Goal: Transaction & Acquisition: Purchase product/service

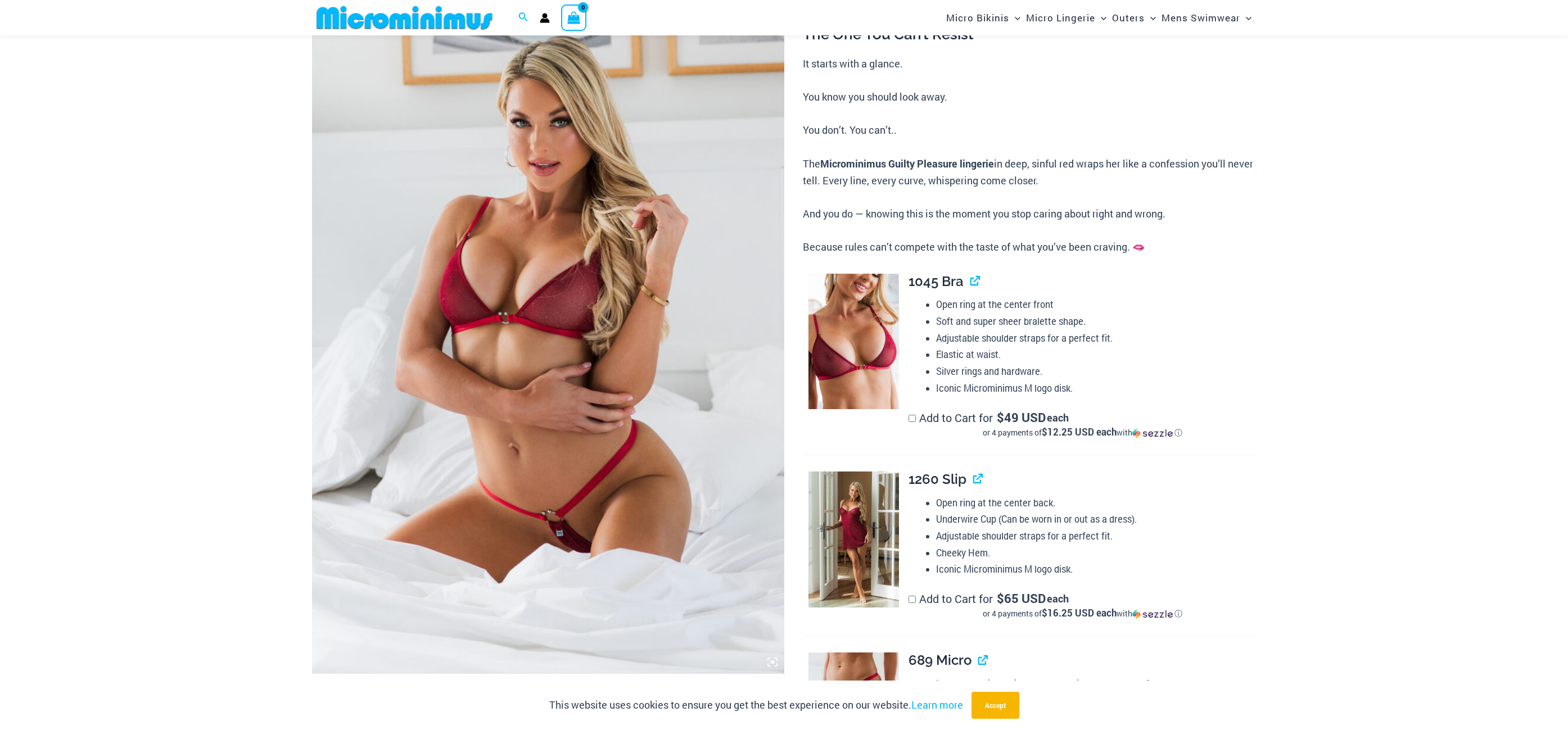
scroll to position [160, 0]
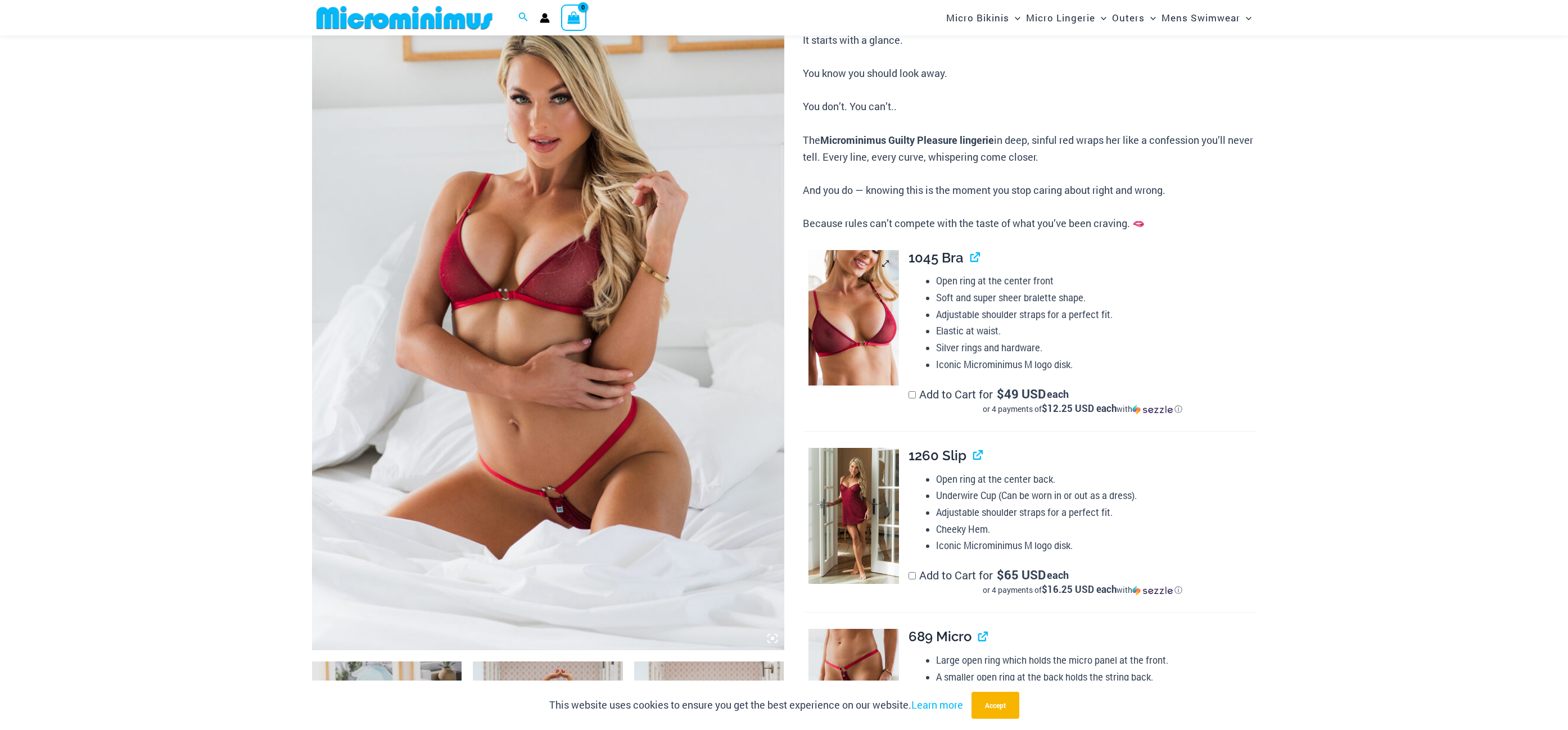
click at [838, 349] on img at bounding box center [854, 318] width 91 height 136
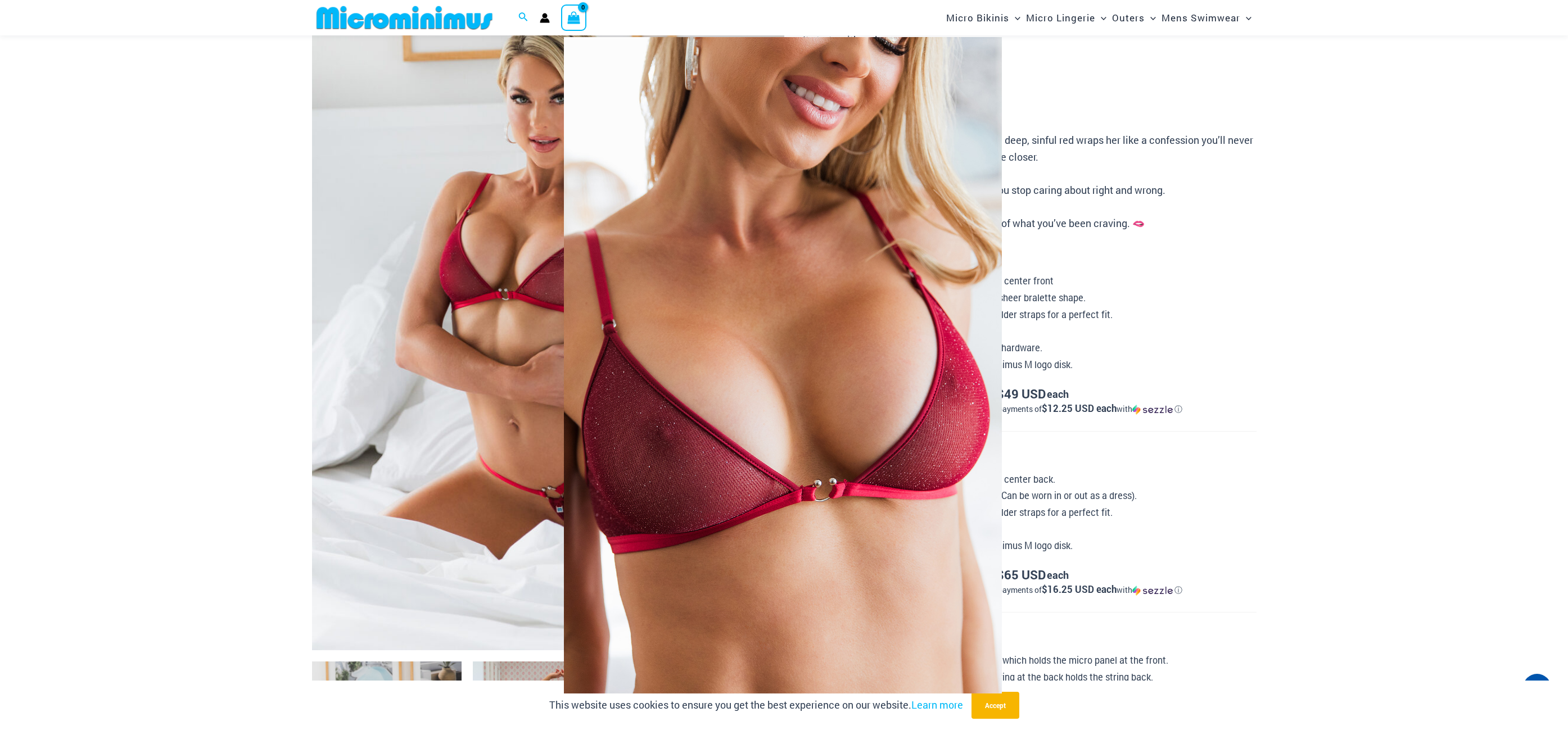
click at [1334, 387] on div at bounding box center [784, 365] width 1568 height 730
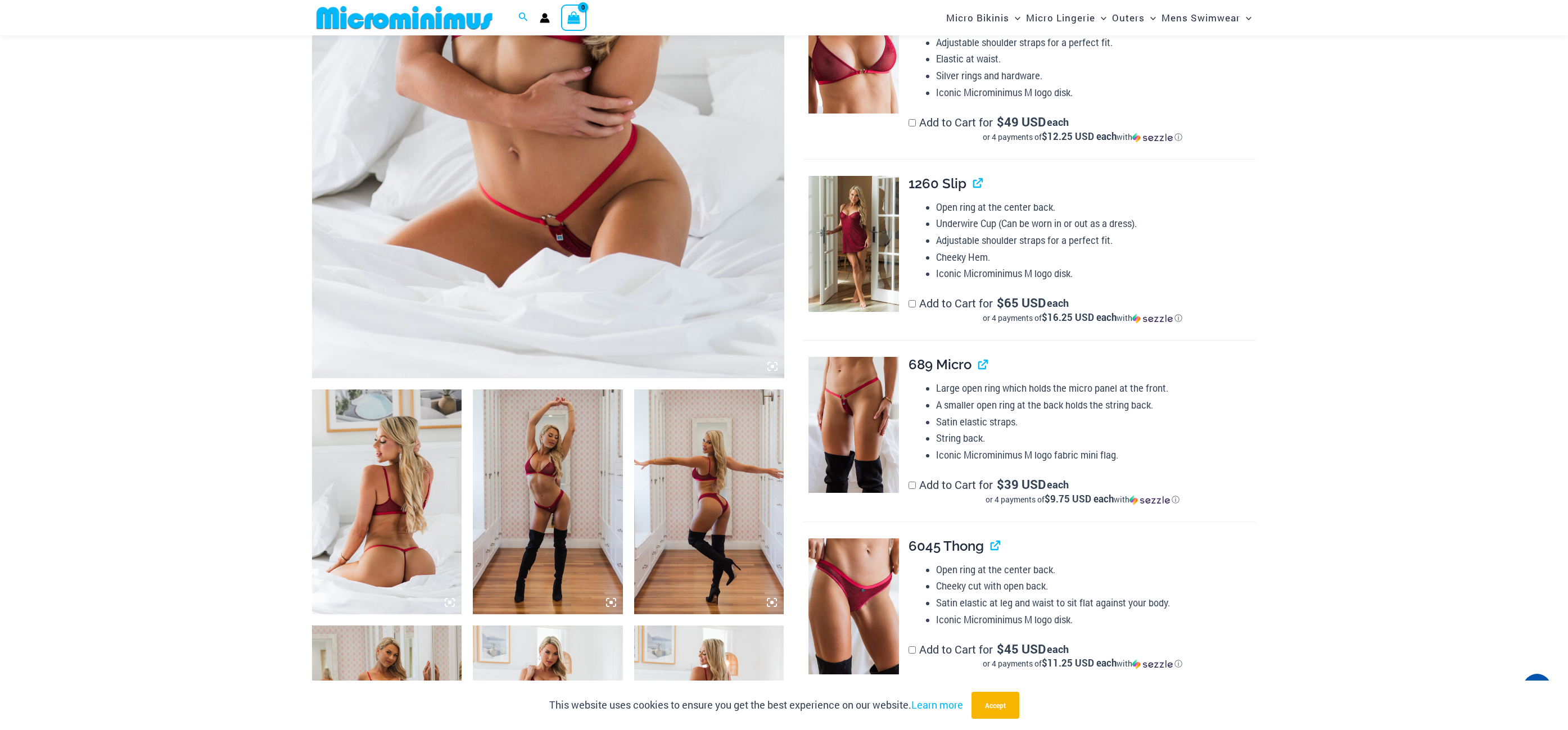
scroll to position [442, 0]
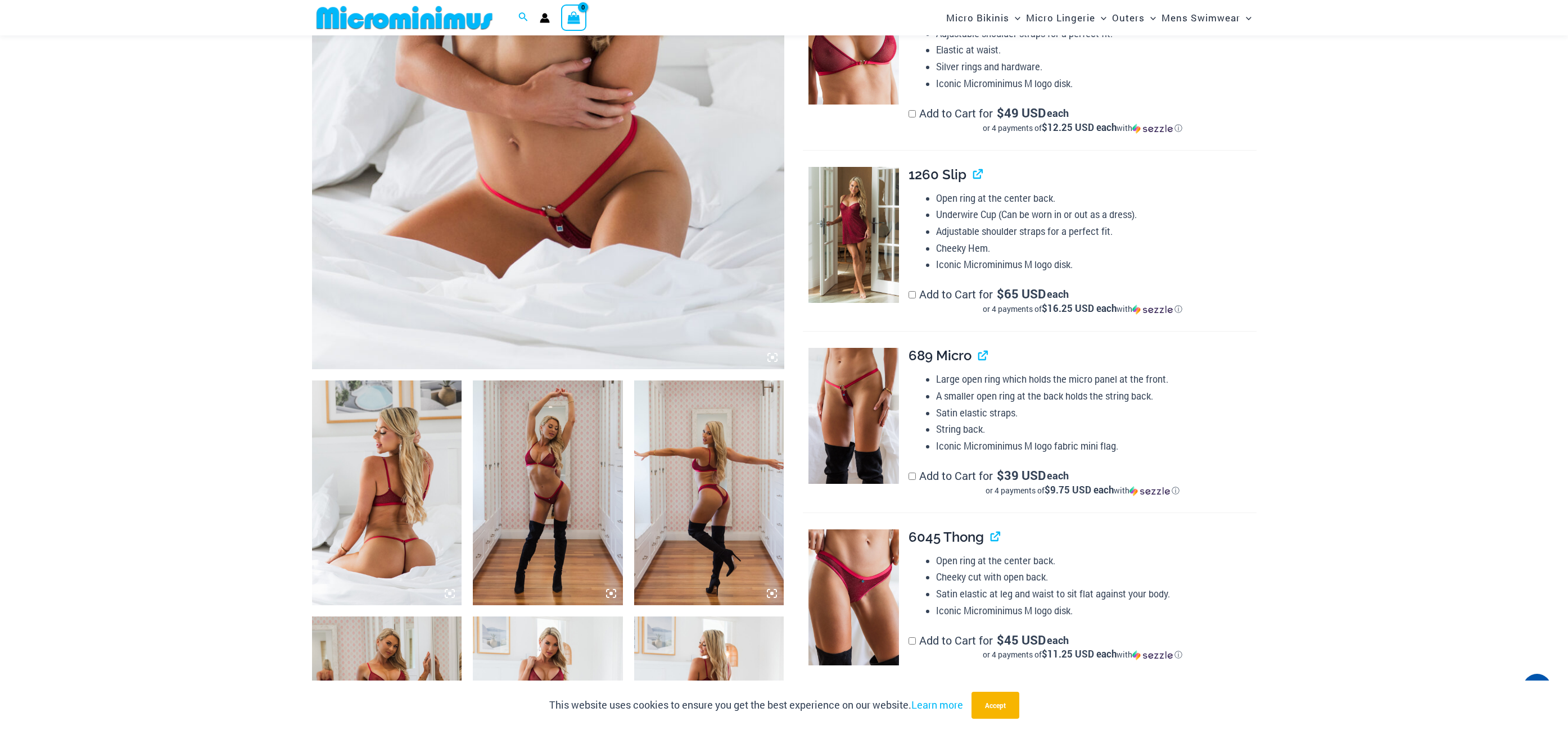
click at [404, 462] on img at bounding box center [387, 493] width 150 height 225
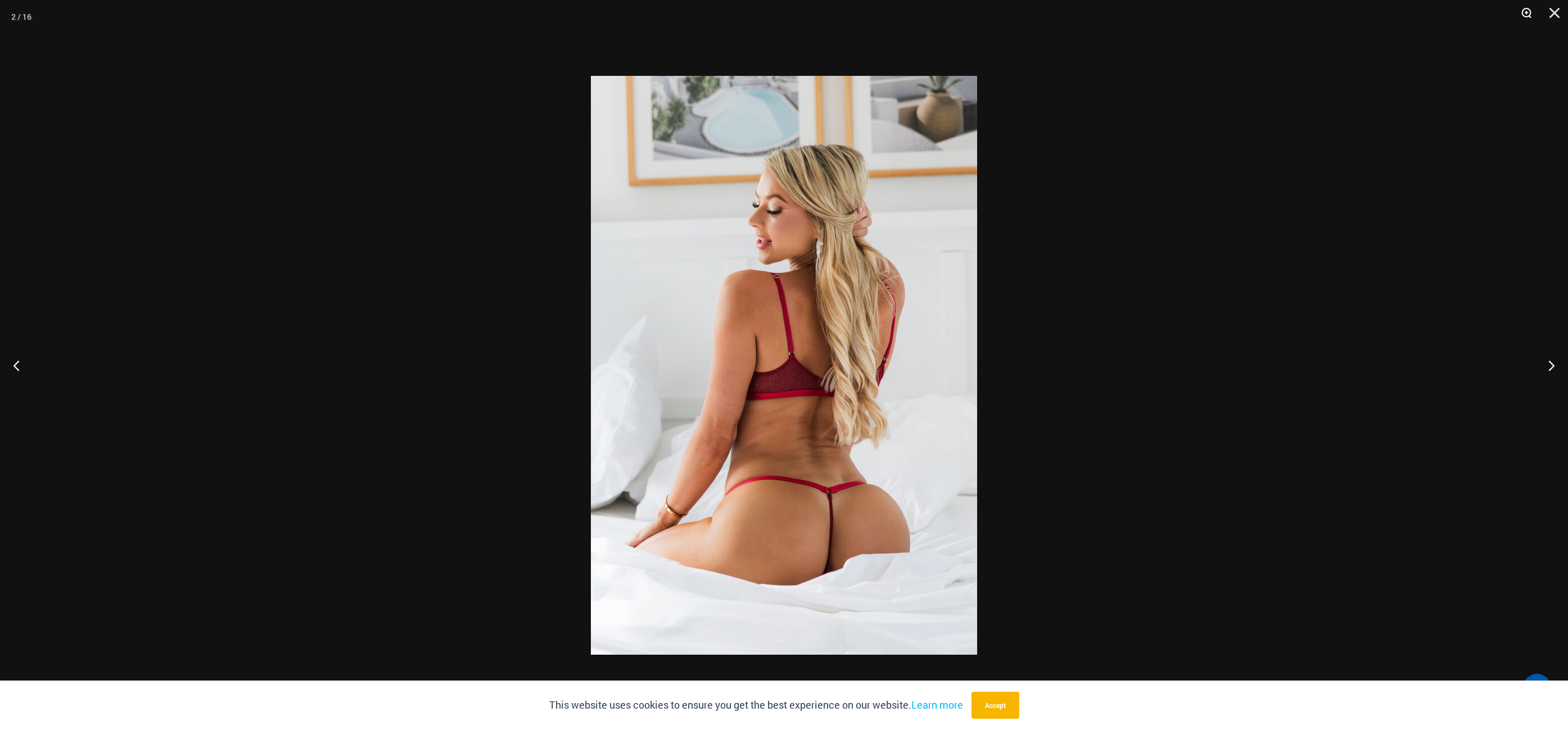
click at [1525, 14] on button "Zoom" at bounding box center [1522, 17] width 28 height 34
click at [1553, 364] on button "Next" at bounding box center [1547, 365] width 42 height 57
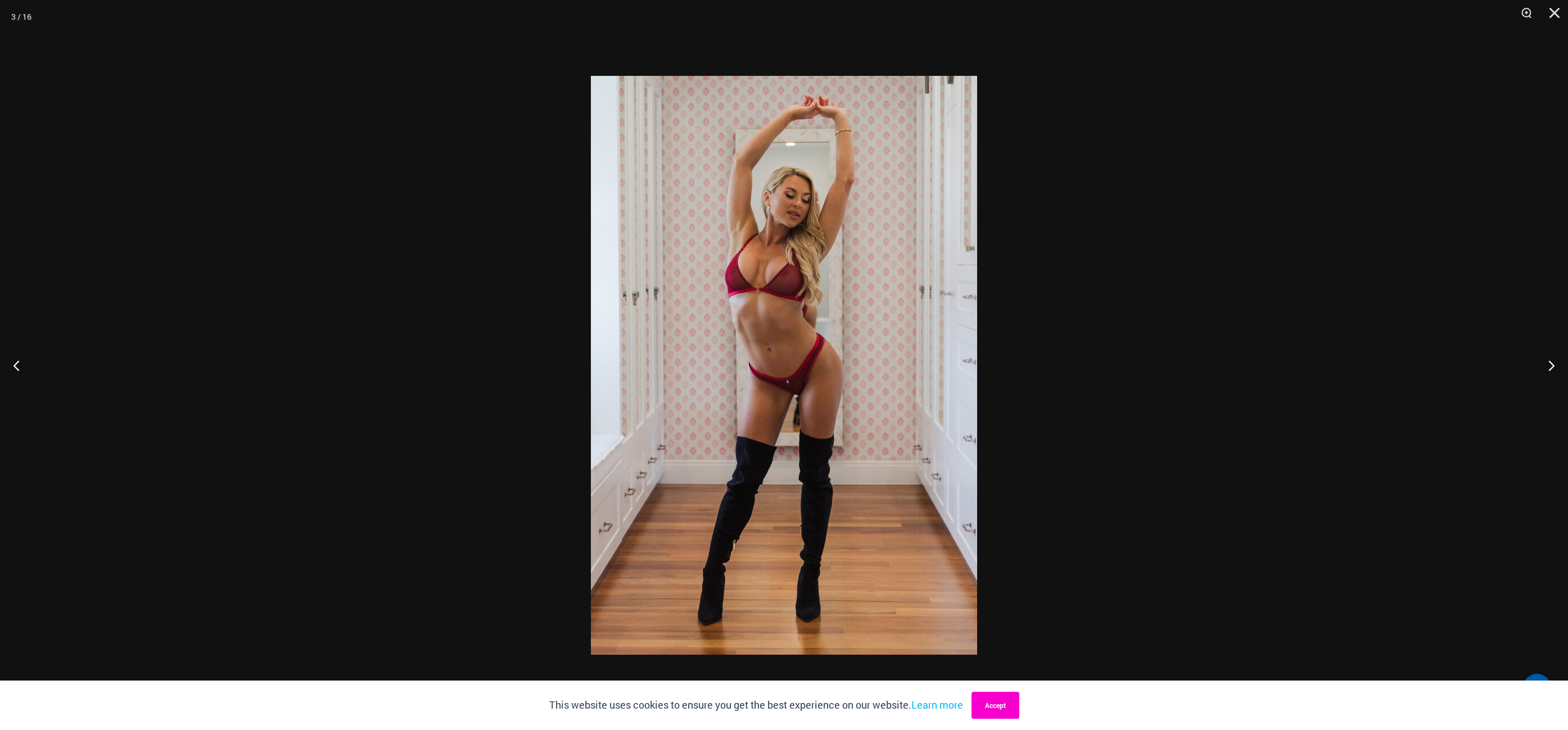
click at [1011, 707] on button "Accept" at bounding box center [996, 705] width 48 height 27
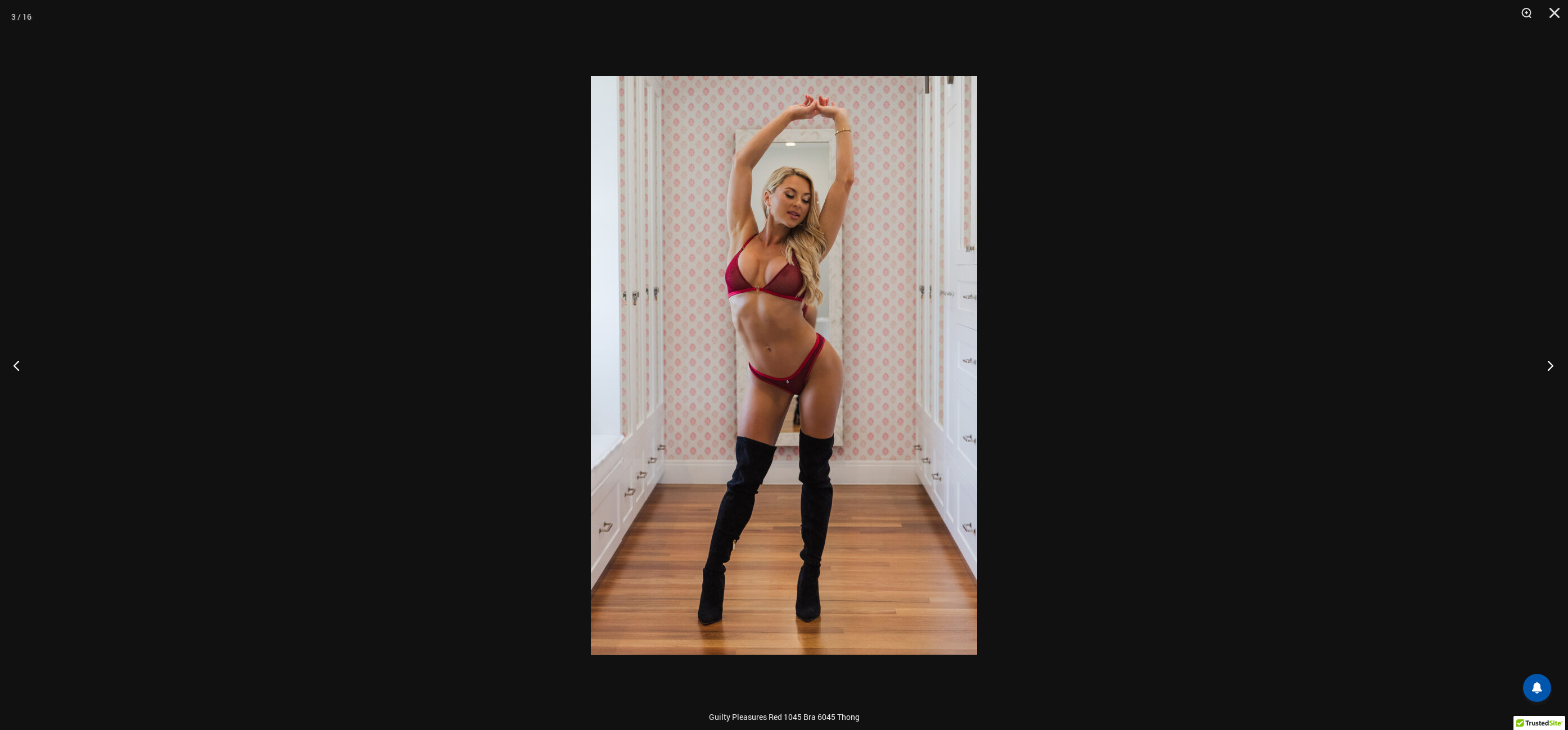
click at [1550, 363] on button "Next" at bounding box center [1547, 365] width 42 height 57
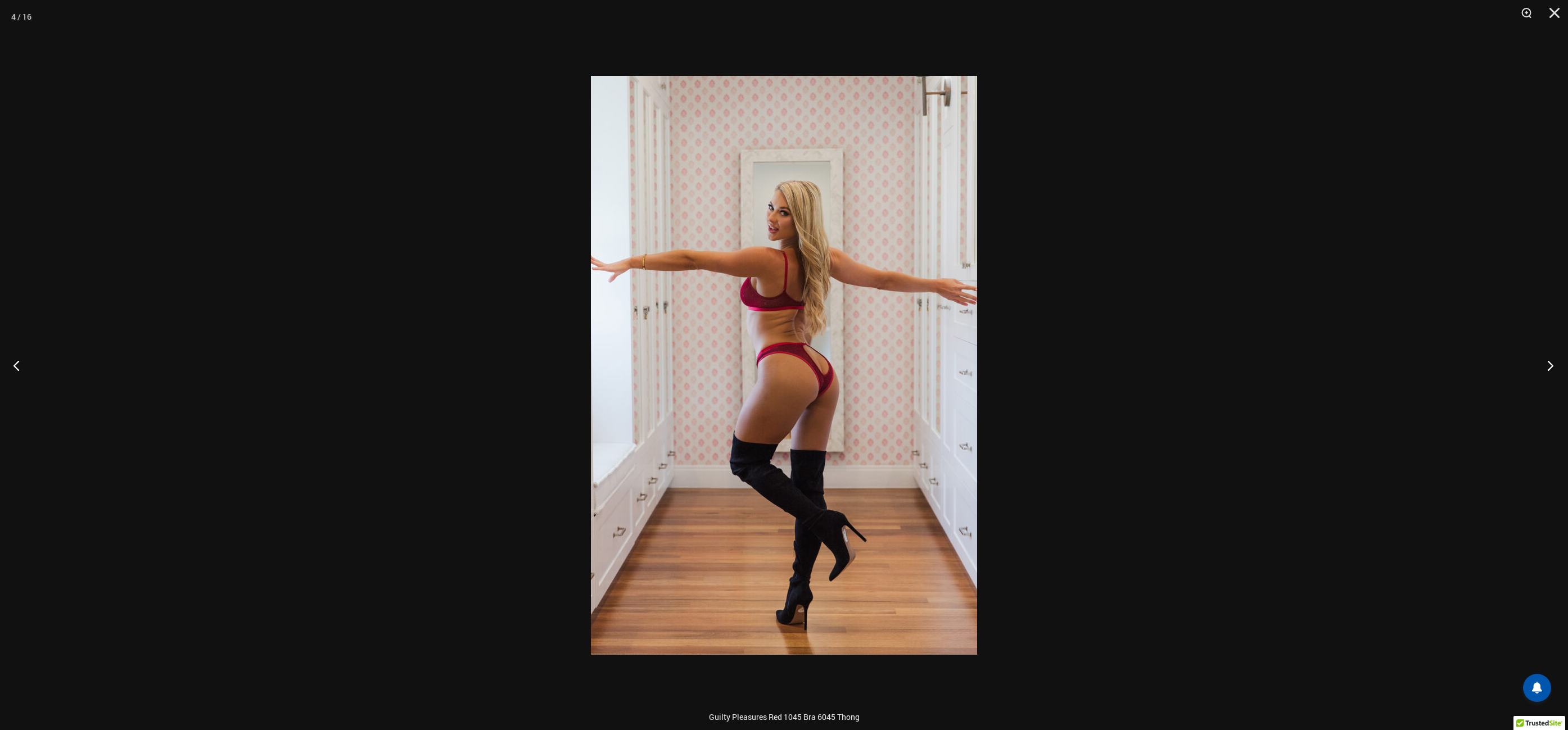
click at [1550, 363] on button "Next" at bounding box center [1547, 365] width 42 height 57
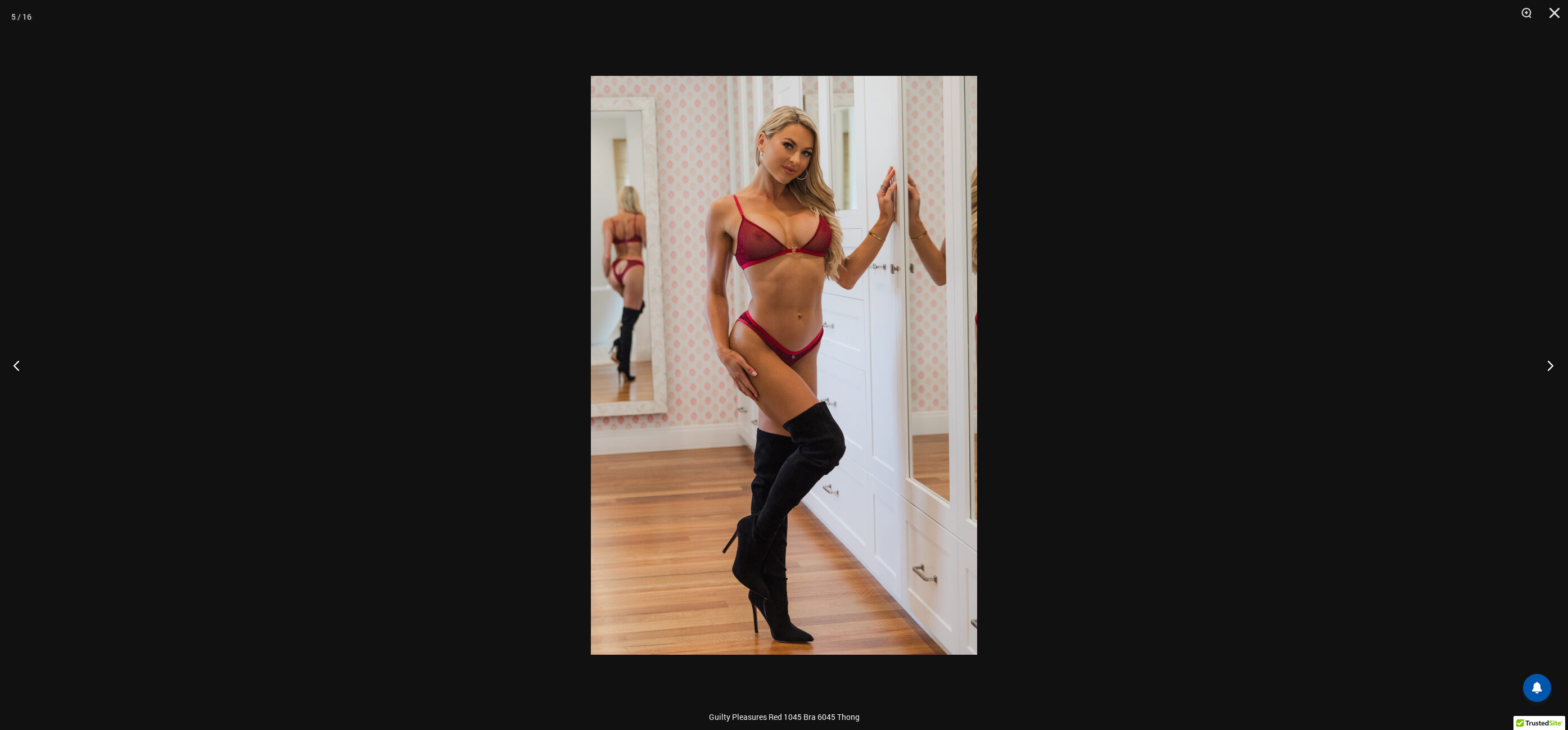
click at [1550, 363] on button "Next" at bounding box center [1547, 365] width 42 height 57
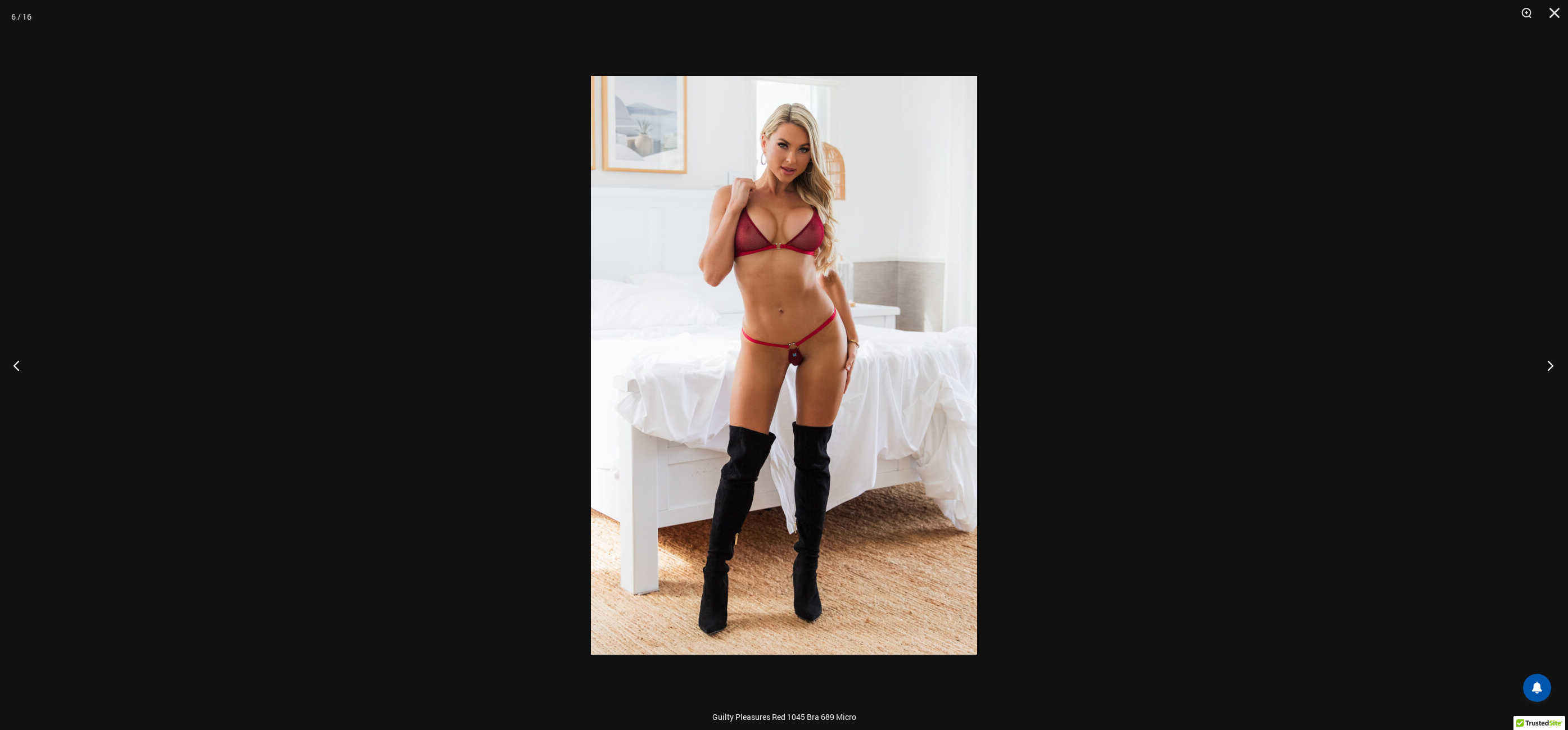
click at [1550, 363] on button "Next" at bounding box center [1547, 365] width 42 height 57
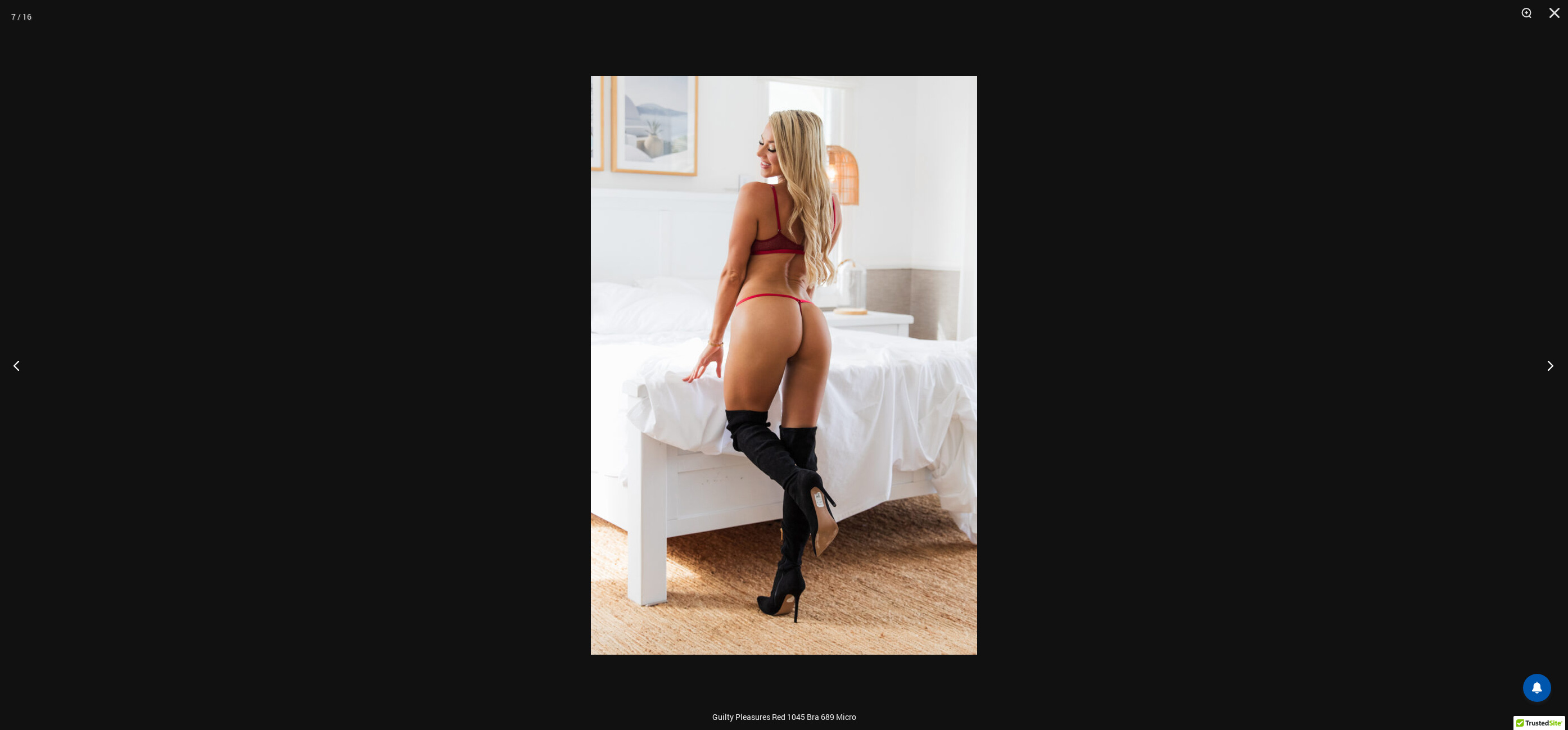
click at [1550, 363] on button "Next" at bounding box center [1547, 365] width 42 height 57
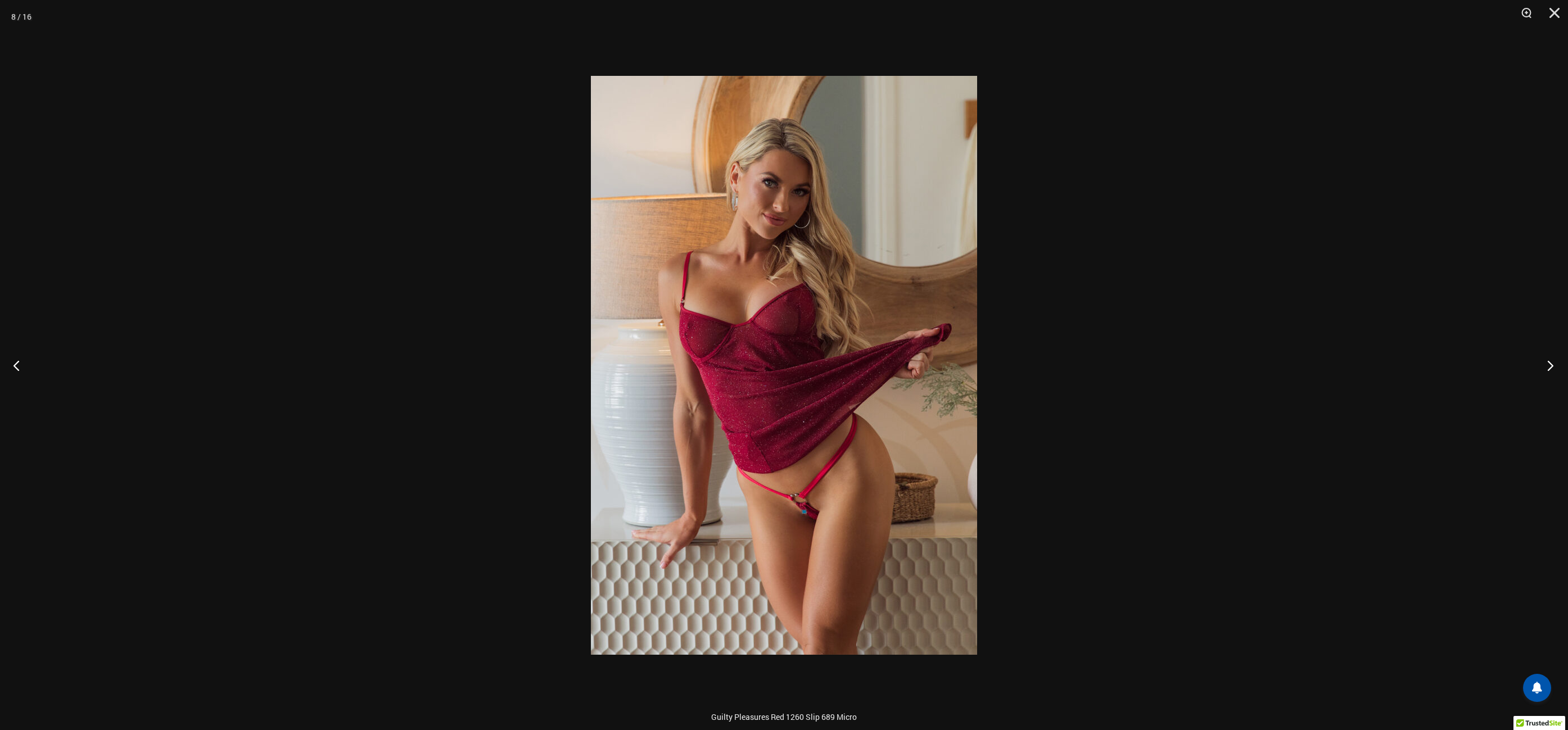
click at [1550, 363] on button "Next" at bounding box center [1547, 365] width 42 height 57
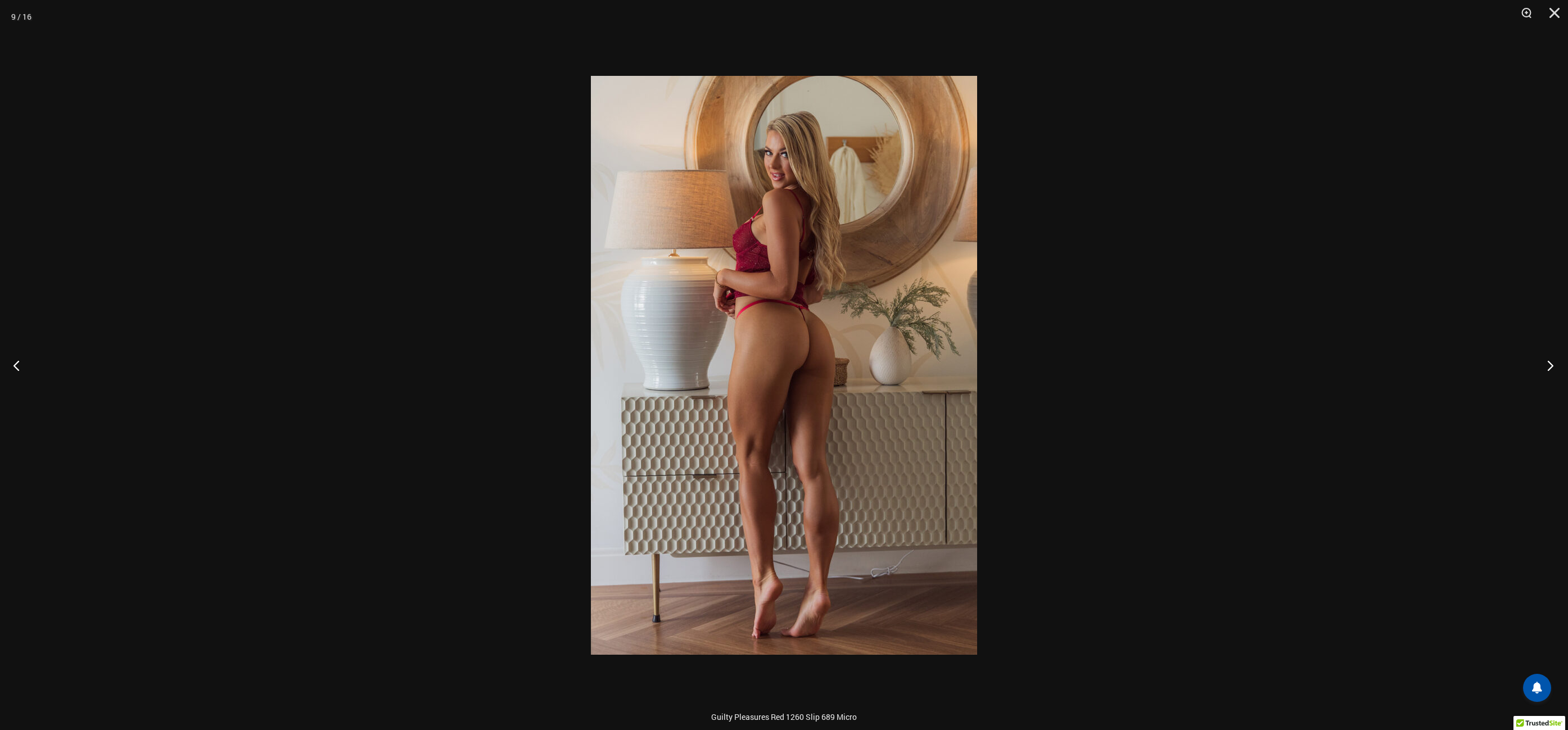
click at [1550, 363] on button "Next" at bounding box center [1547, 365] width 42 height 57
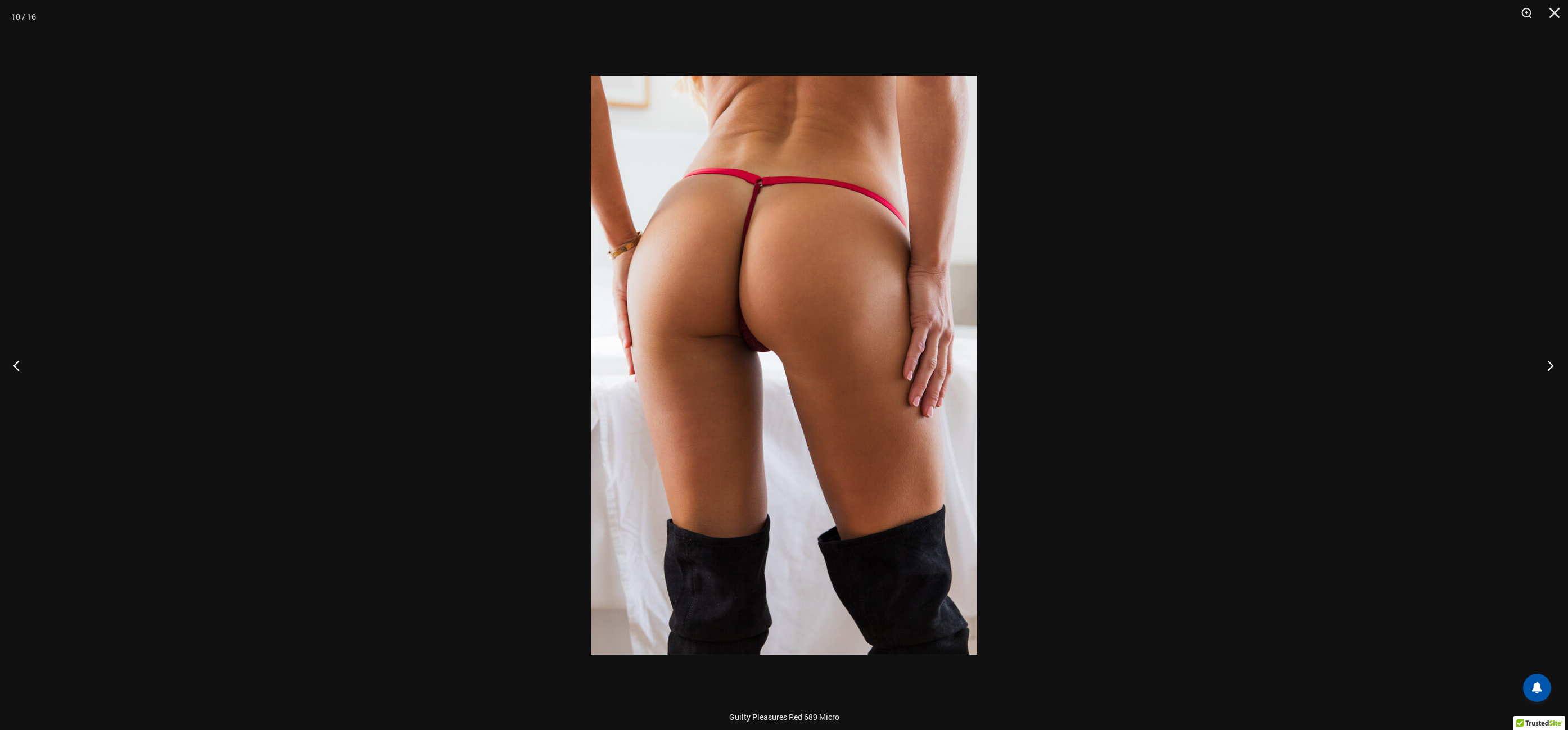
click at [1549, 361] on button "Next" at bounding box center [1547, 365] width 42 height 57
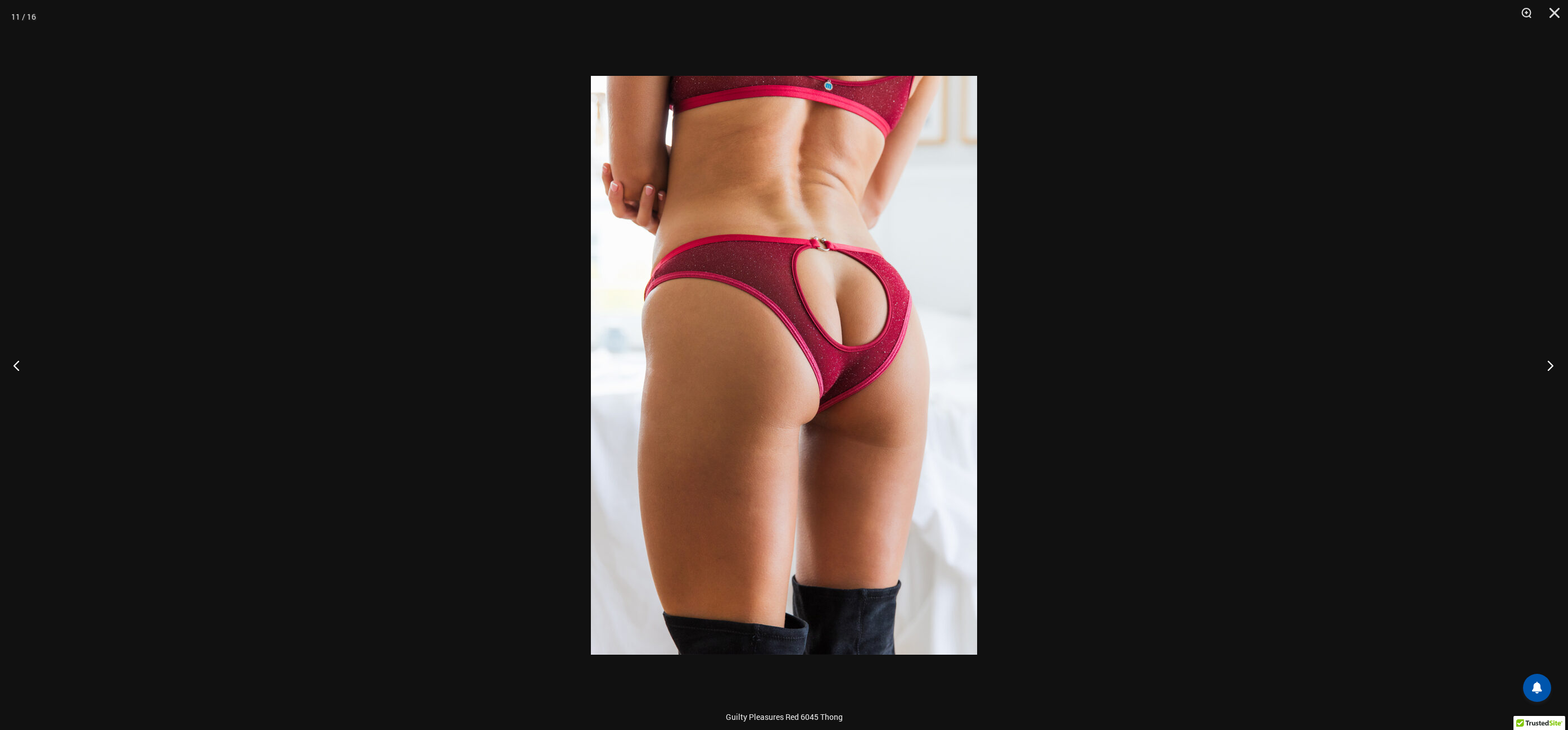
click at [1549, 361] on button "Next" at bounding box center [1547, 365] width 42 height 57
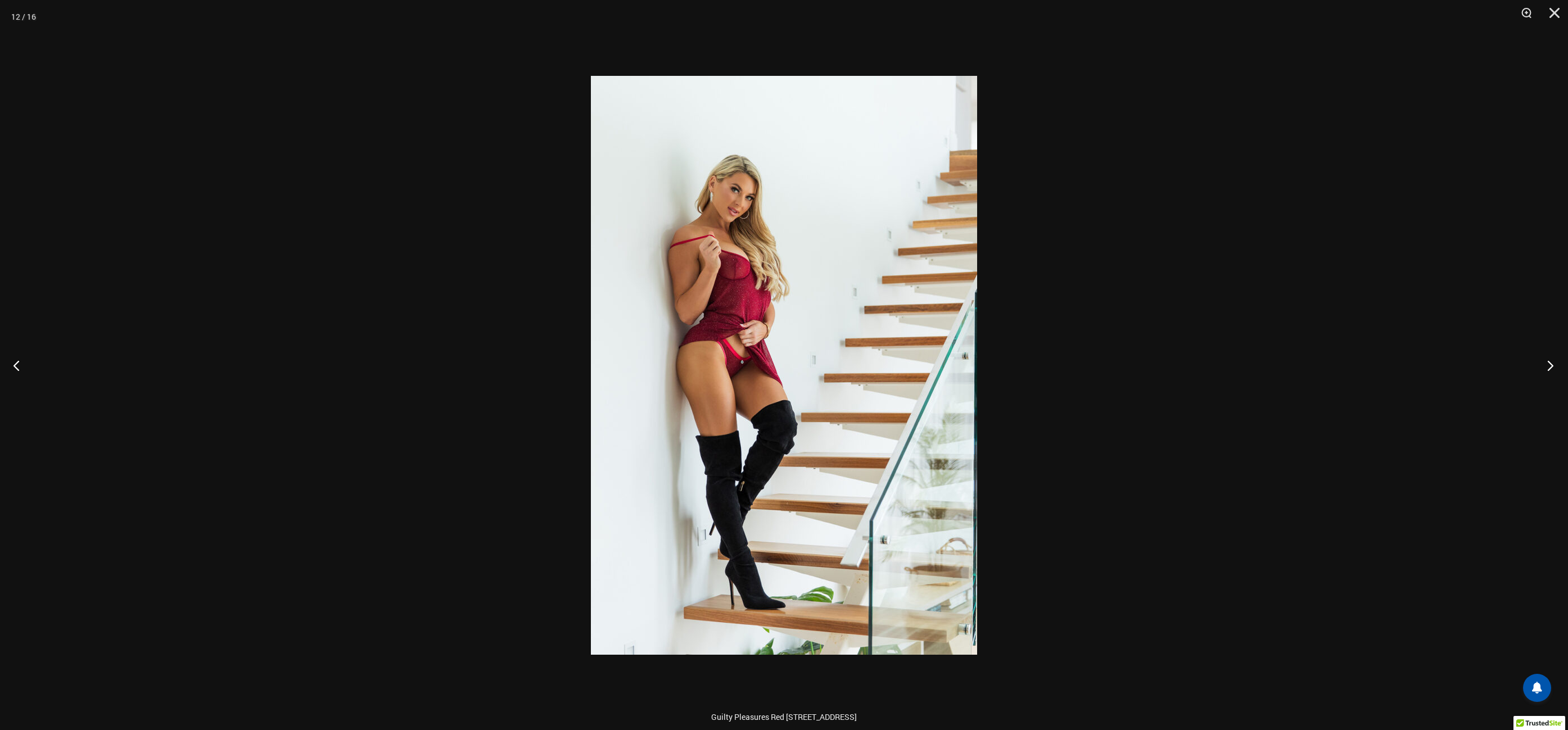
click at [1549, 361] on button "Next" at bounding box center [1547, 365] width 42 height 57
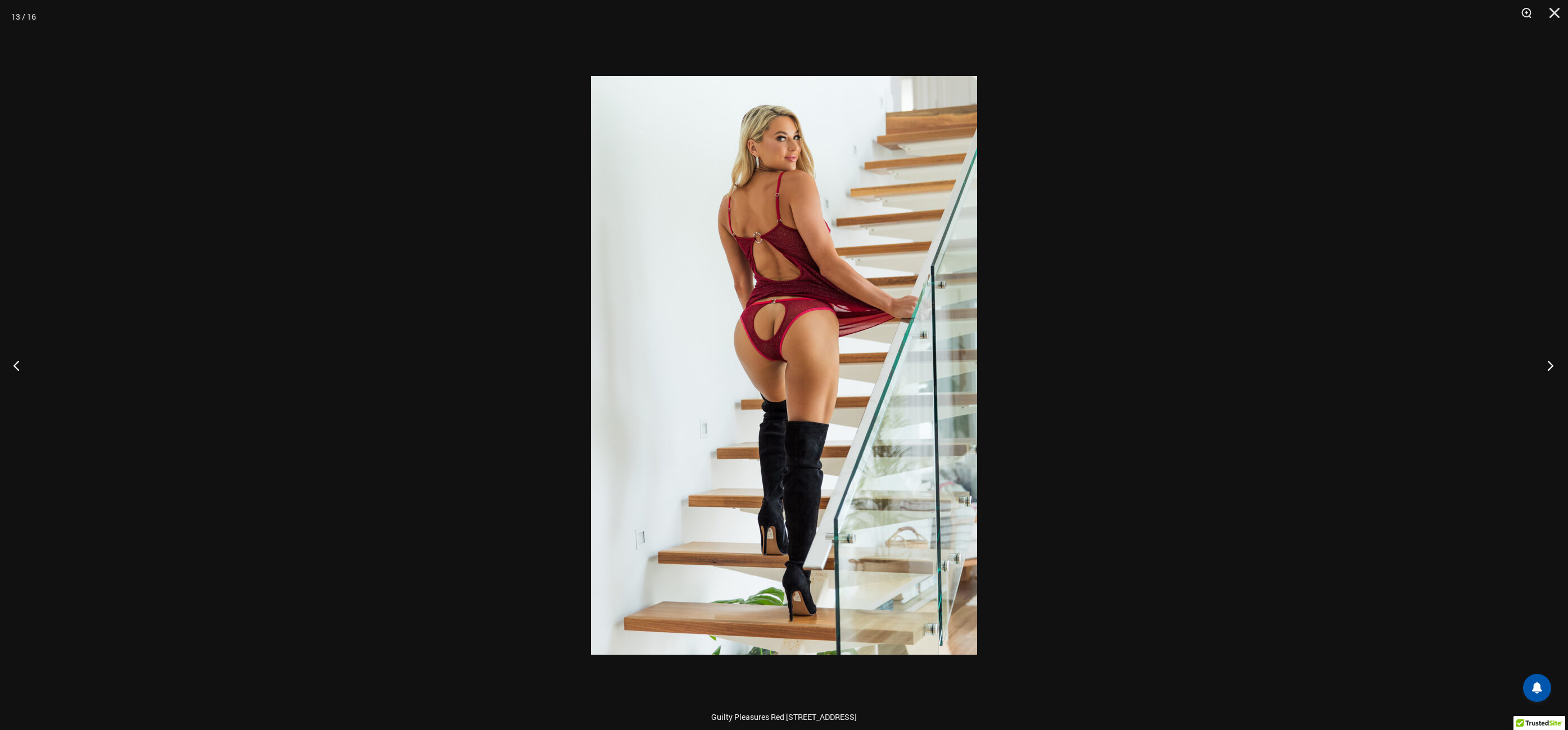
click at [1549, 361] on button "Next" at bounding box center [1547, 365] width 42 height 57
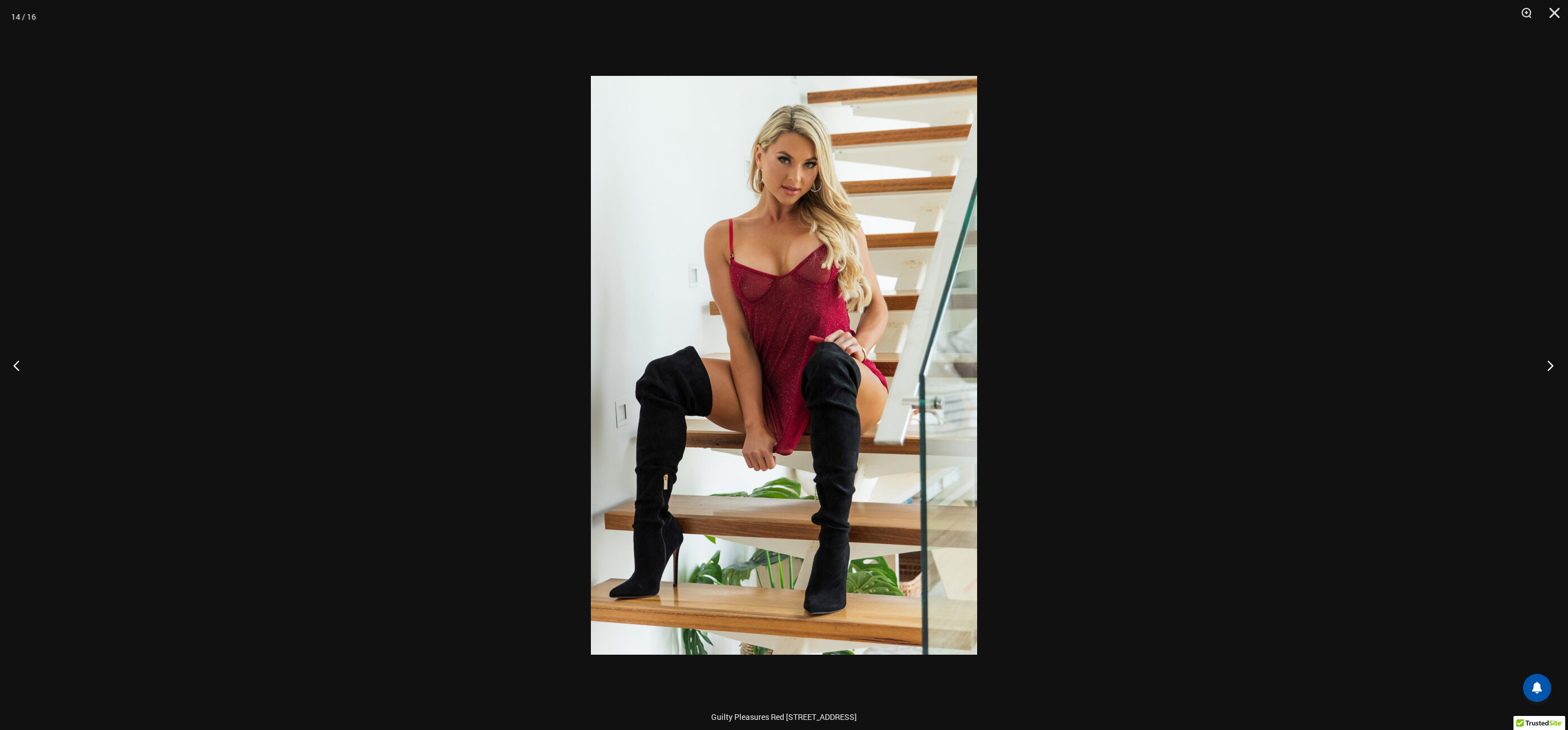
click at [1549, 361] on button "Next" at bounding box center [1547, 365] width 42 height 57
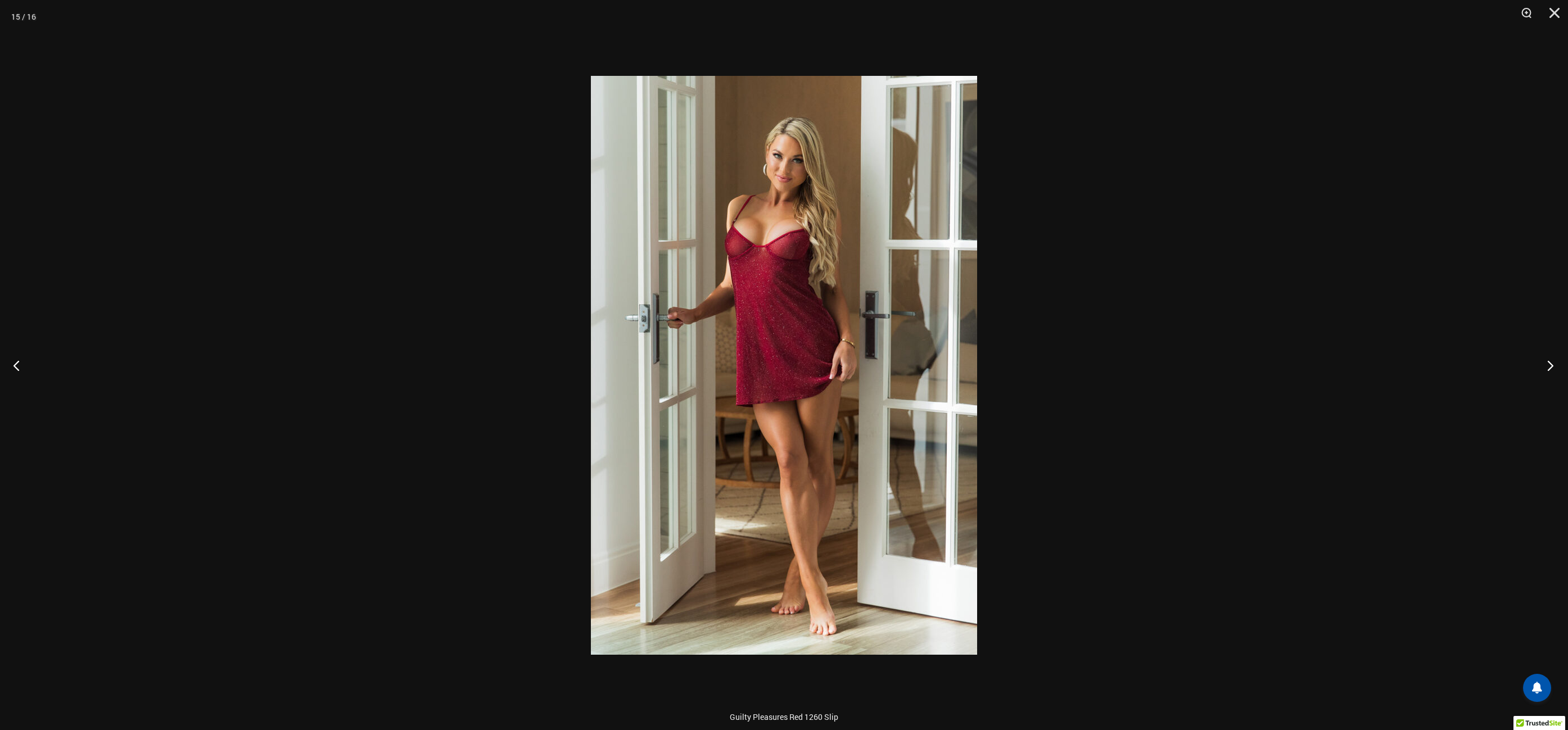
click at [1549, 361] on button "Next" at bounding box center [1547, 365] width 42 height 57
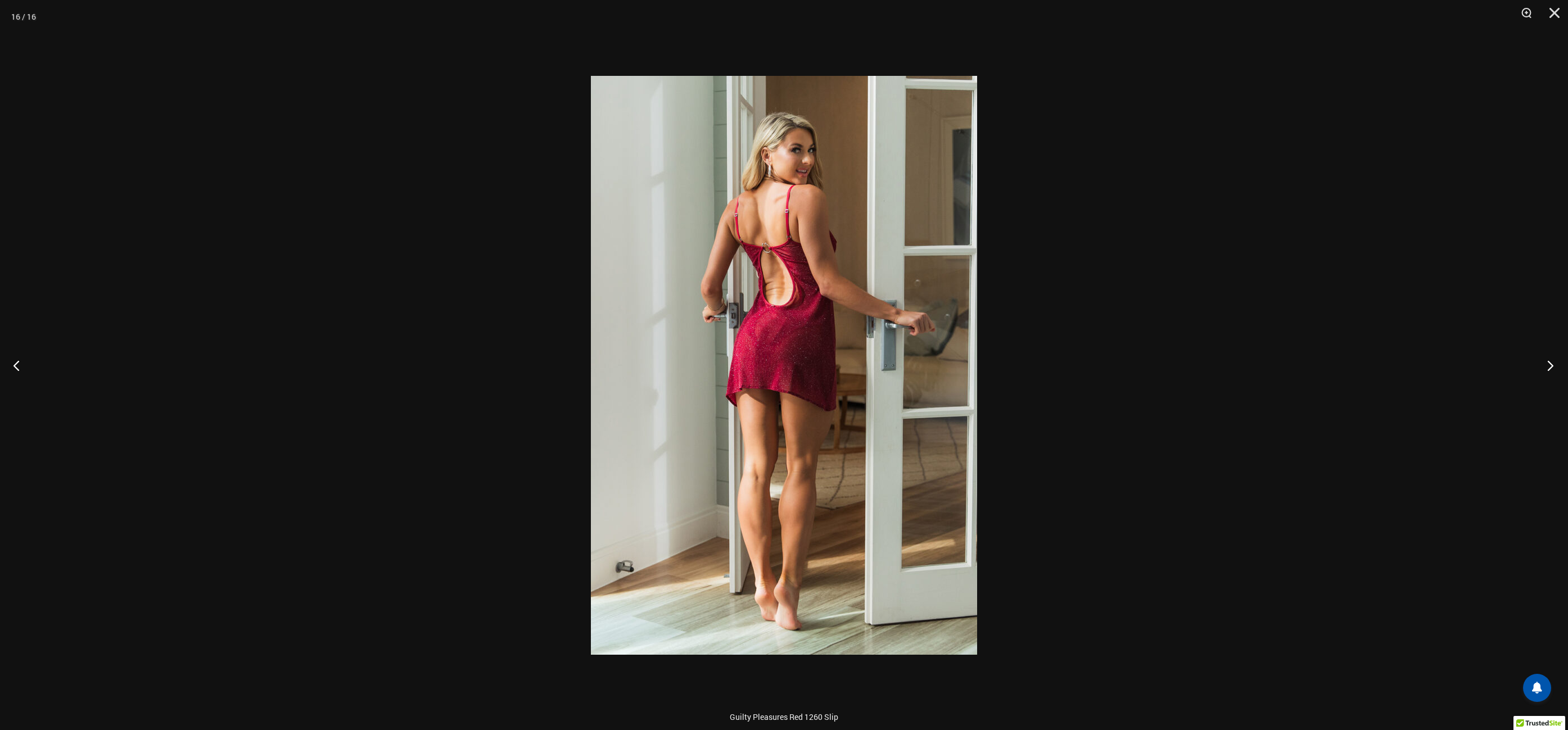
click at [1549, 361] on button "Next" at bounding box center [1547, 365] width 42 height 57
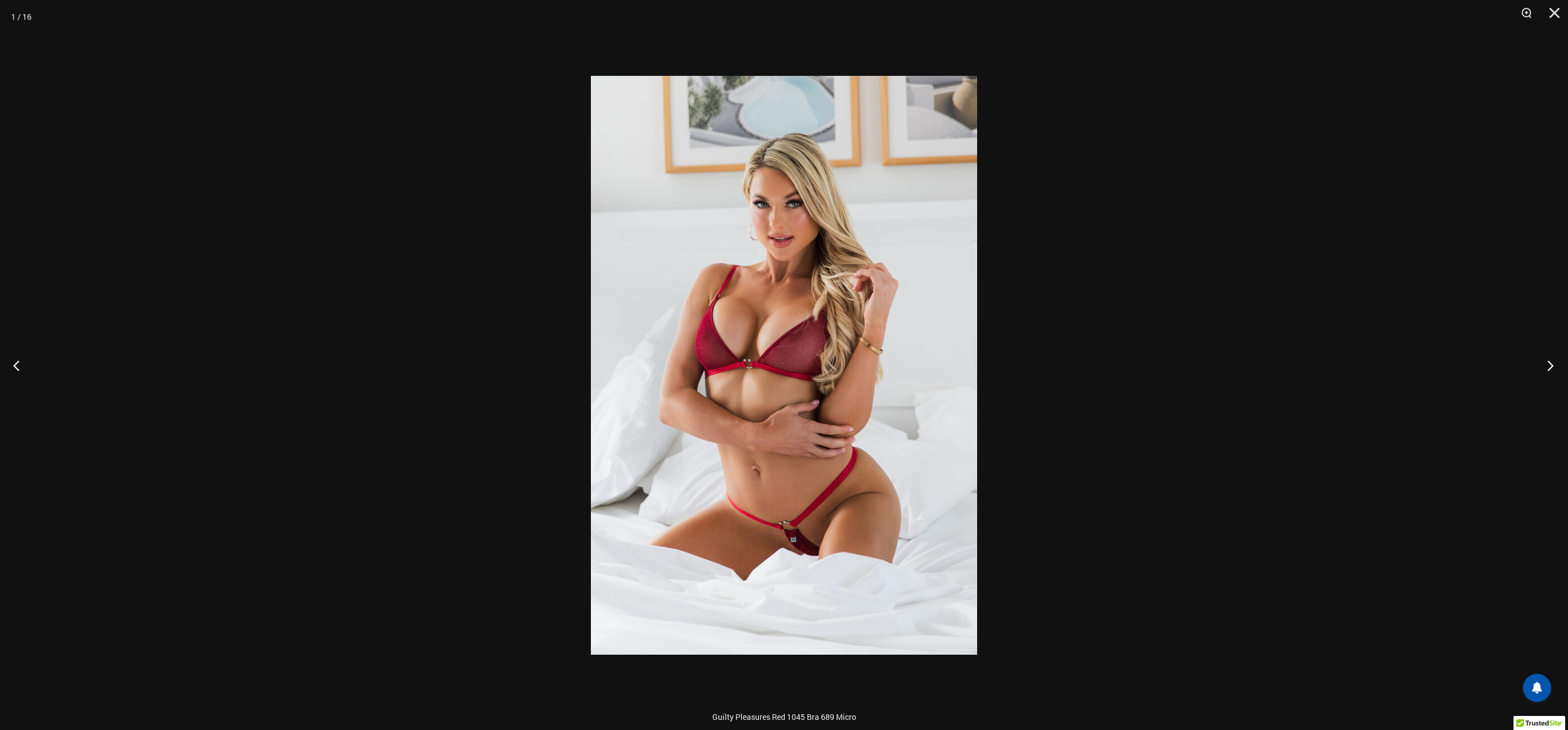
click at [1549, 361] on button "Next" at bounding box center [1547, 365] width 42 height 57
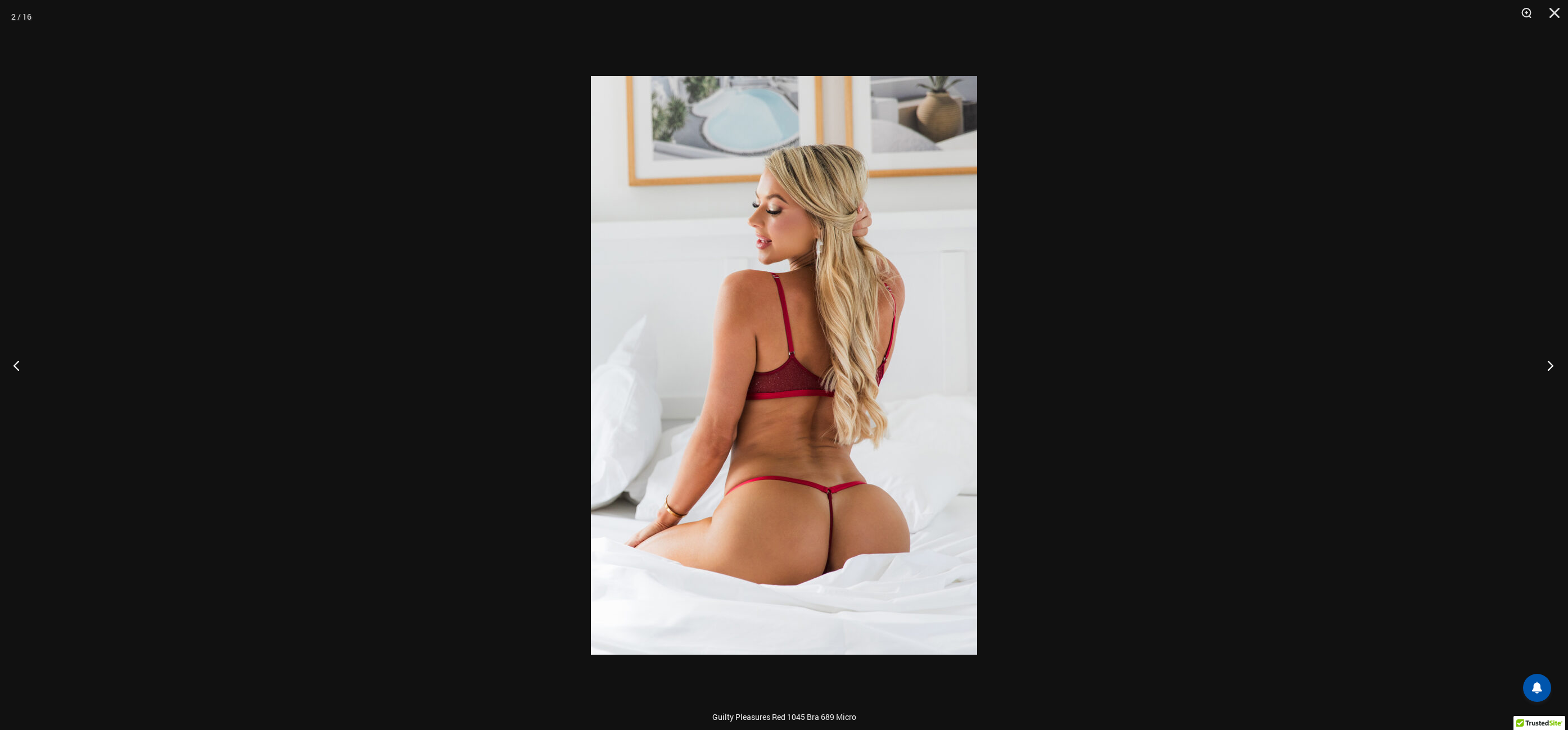
click at [1549, 361] on button "Next" at bounding box center [1547, 365] width 42 height 57
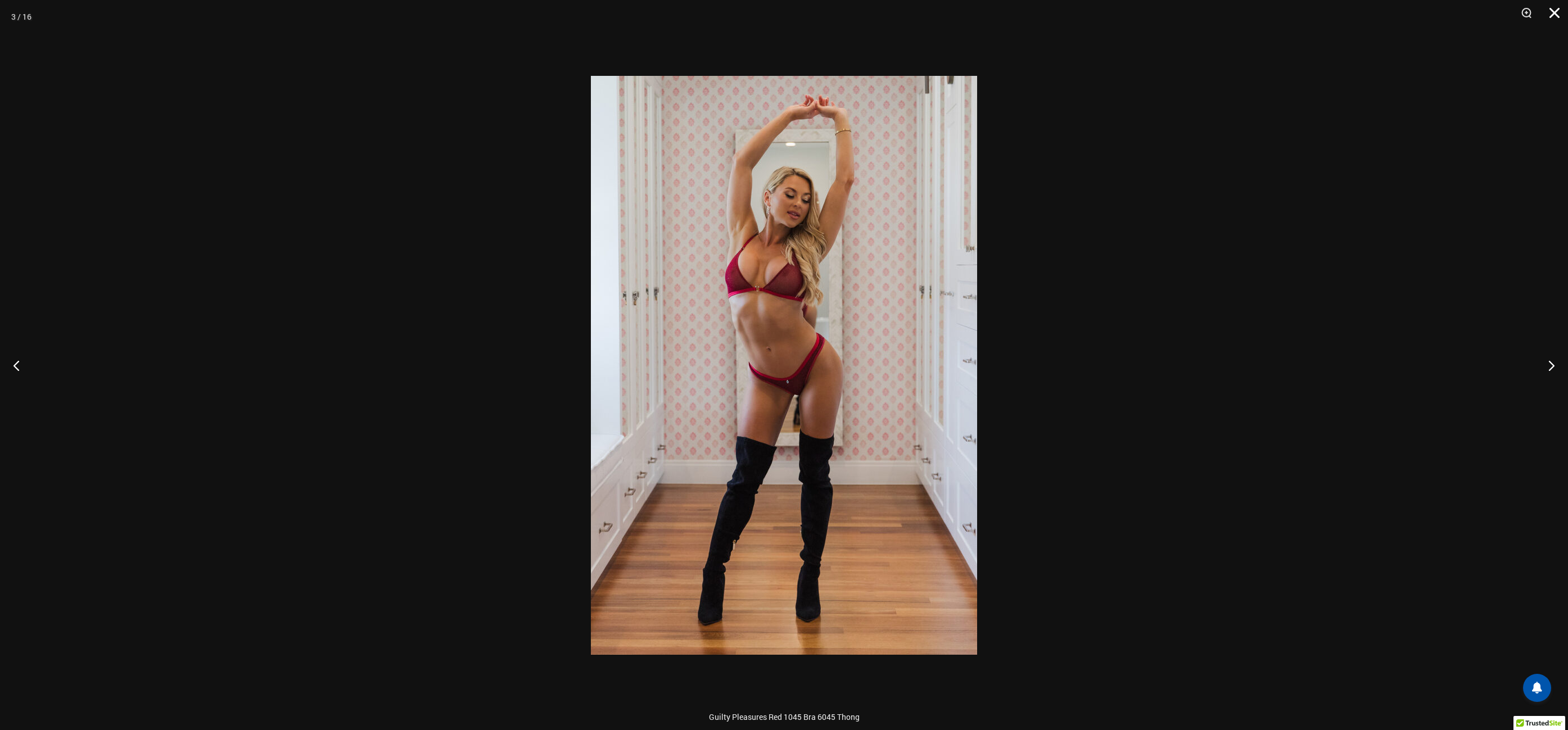
click at [1556, 10] on button "Close" at bounding box center [1551, 17] width 28 height 34
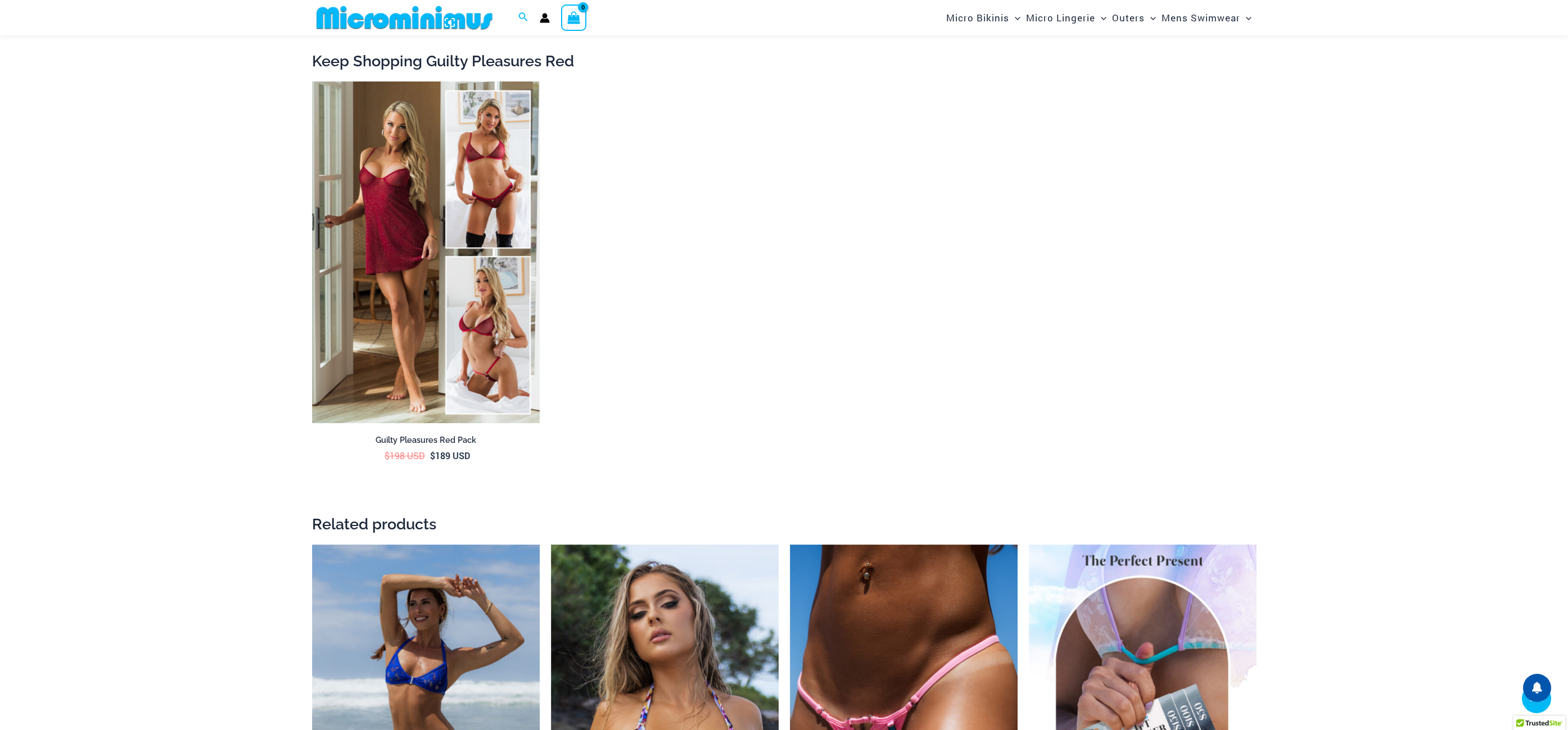
scroll to position [1847, 0]
